Goal: Navigation & Orientation: Understand site structure

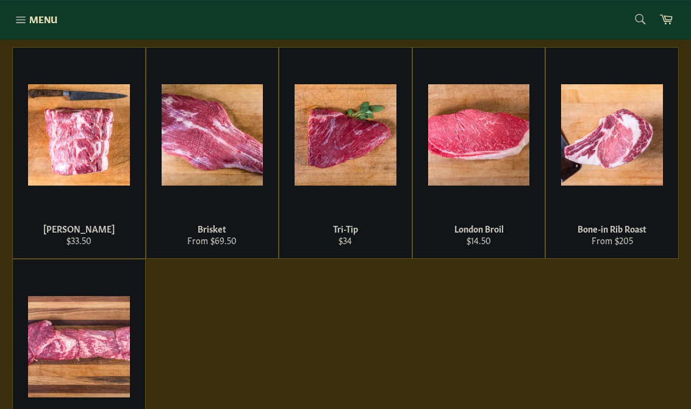
scroll to position [215, 0]
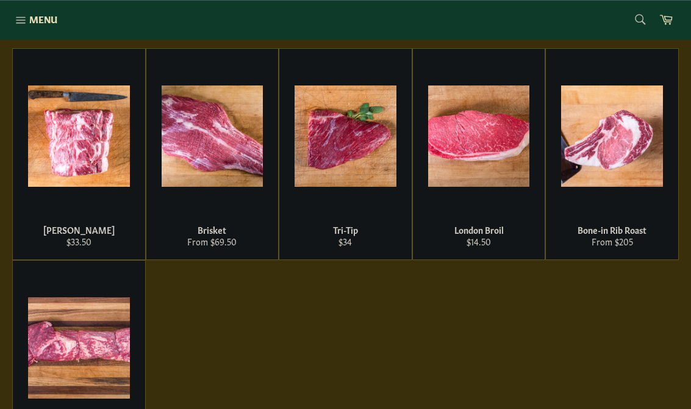
click at [86, 187] on div "View" at bounding box center [79, 154] width 132 height 210
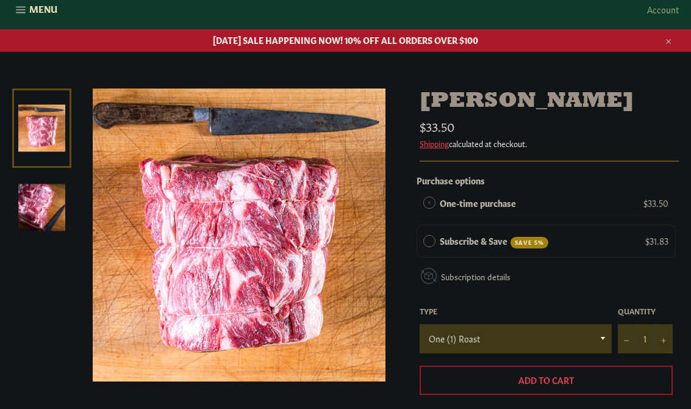
scroll to position [120, 0]
click at [435, 145] on link "Shipping" at bounding box center [434, 143] width 29 height 12
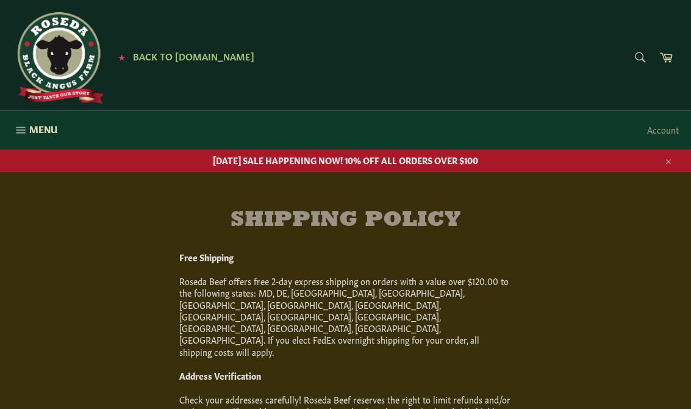
click at [38, 137] on button "Menu Site navigation" at bounding box center [35, 129] width 70 height 39
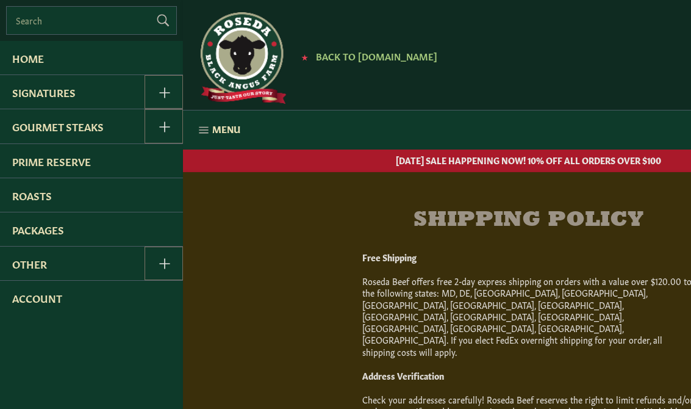
click at [36, 62] on link "Home" at bounding box center [91, 58] width 183 height 34
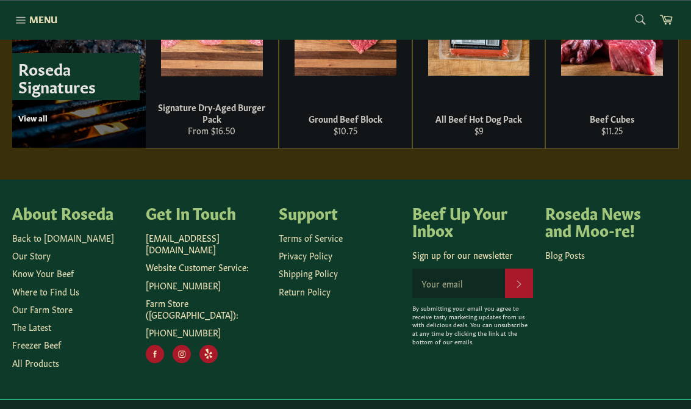
scroll to position [1818, 0]
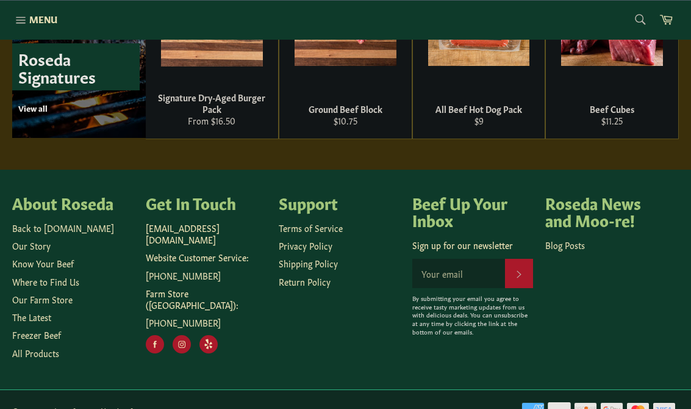
click at [38, 246] on link "Our Story" at bounding box center [31, 245] width 38 height 12
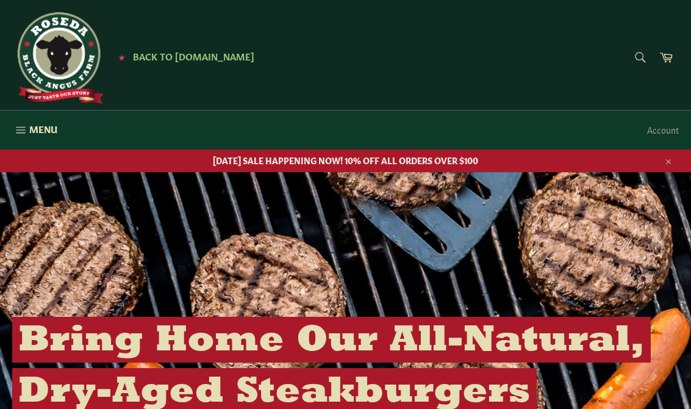
click at [44, 129] on span "Menu" at bounding box center [43, 129] width 28 height 13
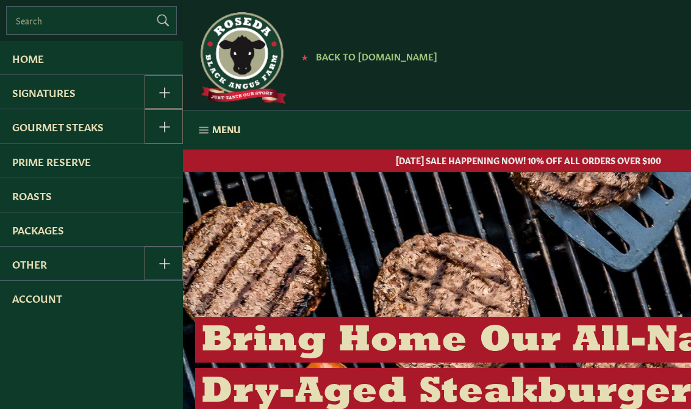
click at [46, 195] on link "Roasts" at bounding box center [91, 195] width 183 height 34
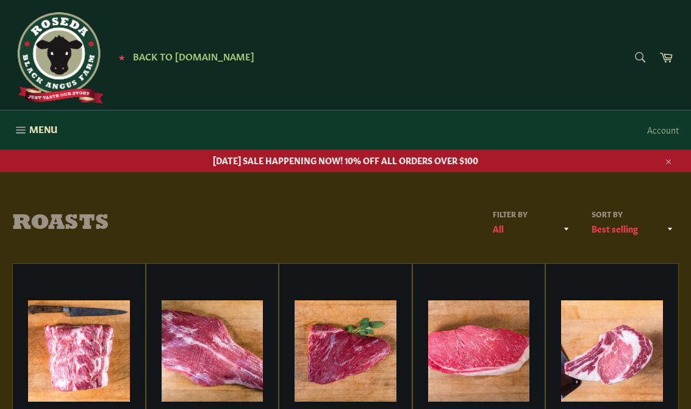
click at [37, 132] on span "Menu" at bounding box center [43, 129] width 28 height 13
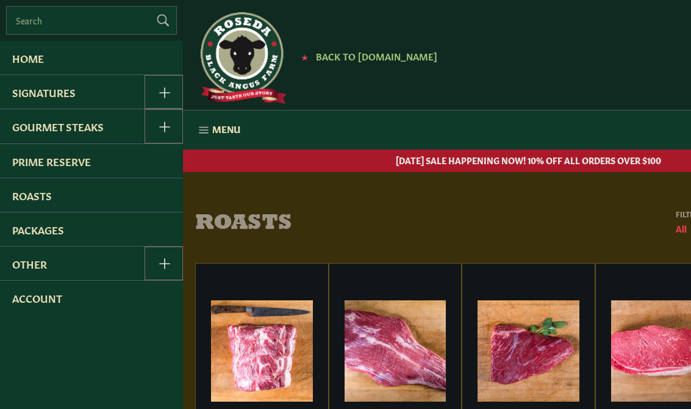
click at [81, 172] on link "Prime Reserve" at bounding box center [91, 161] width 183 height 34
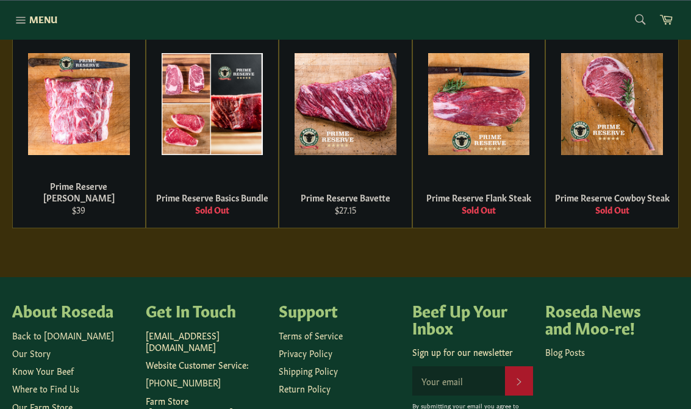
scroll to position [711, 0]
